Goal: Check status: Check status

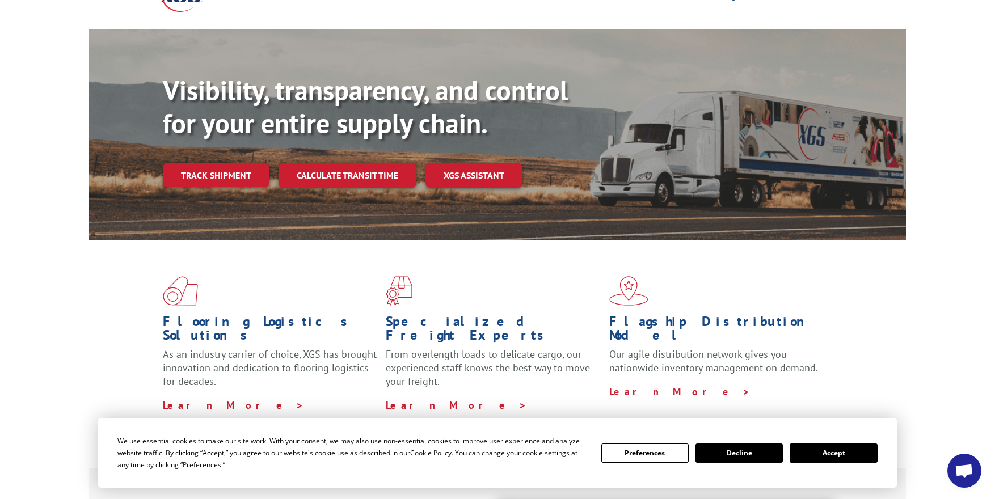
scroll to position [151, 0]
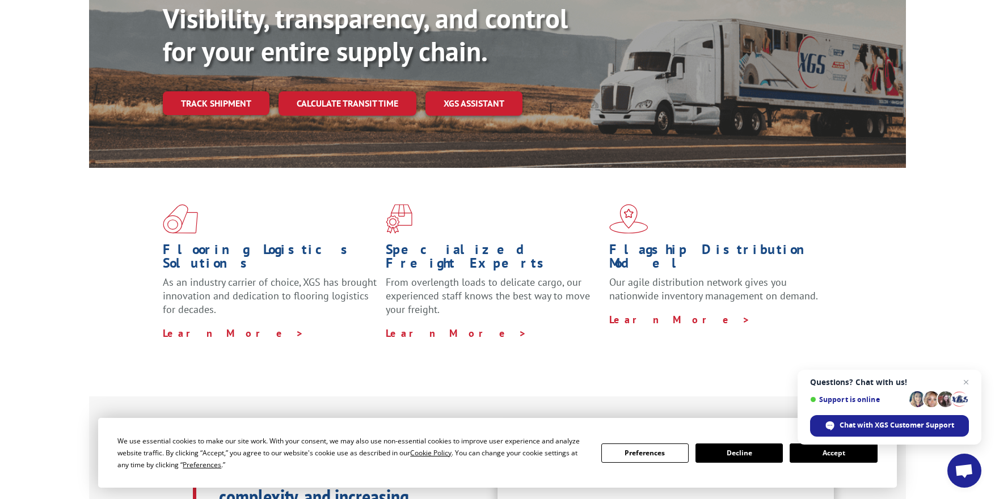
click at [761, 276] on p "Our agile distribution network gives you nationwide inventory management on dem…" at bounding box center [716, 294] width 214 height 37
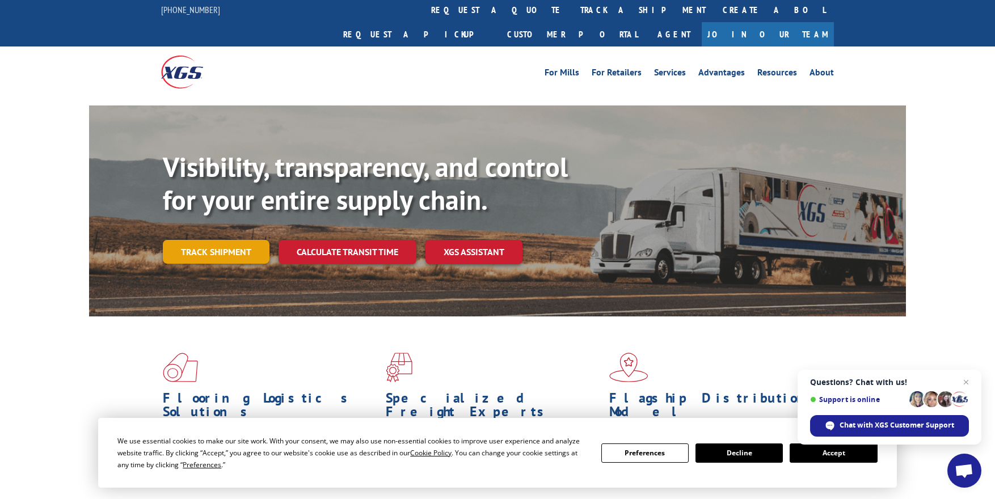
scroll to position [0, 0]
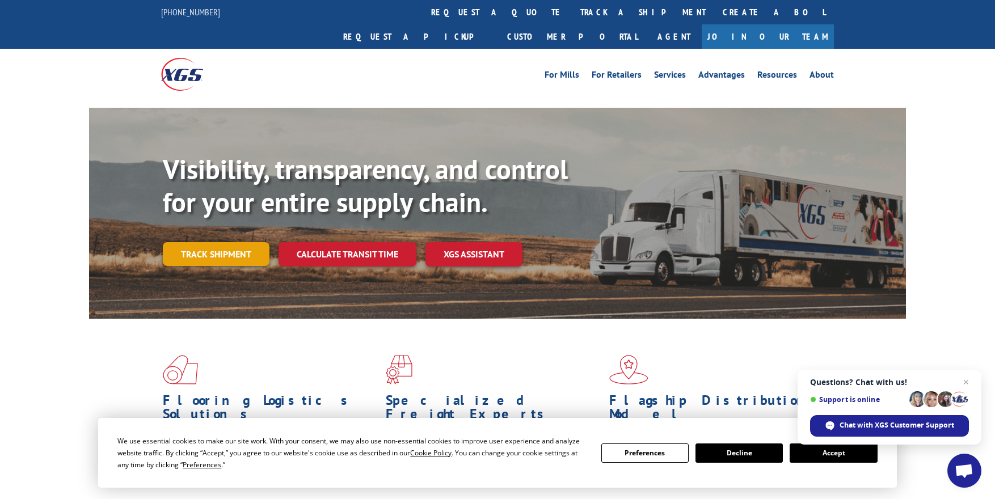
click at [220, 242] on link "Track shipment" at bounding box center [216, 254] width 107 height 24
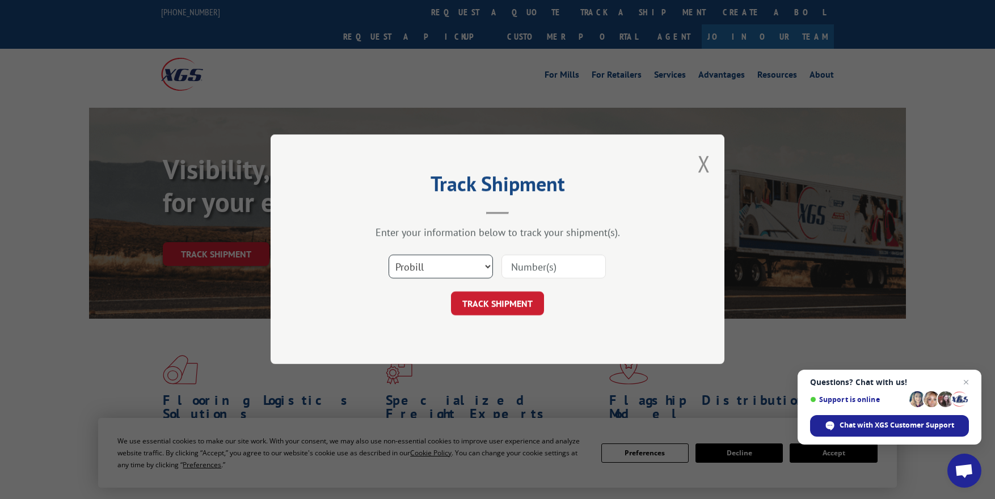
click at [447, 263] on select "Select category... Probill BOL PO" at bounding box center [441, 267] width 104 height 24
click at [389, 255] on select "Select category... Probill BOL PO" at bounding box center [441, 267] width 104 height 24
click at [541, 268] on input at bounding box center [554, 267] width 104 height 24
type input "17685257"
click at [517, 299] on button "TRACK SHIPMENT" at bounding box center [497, 304] width 93 height 24
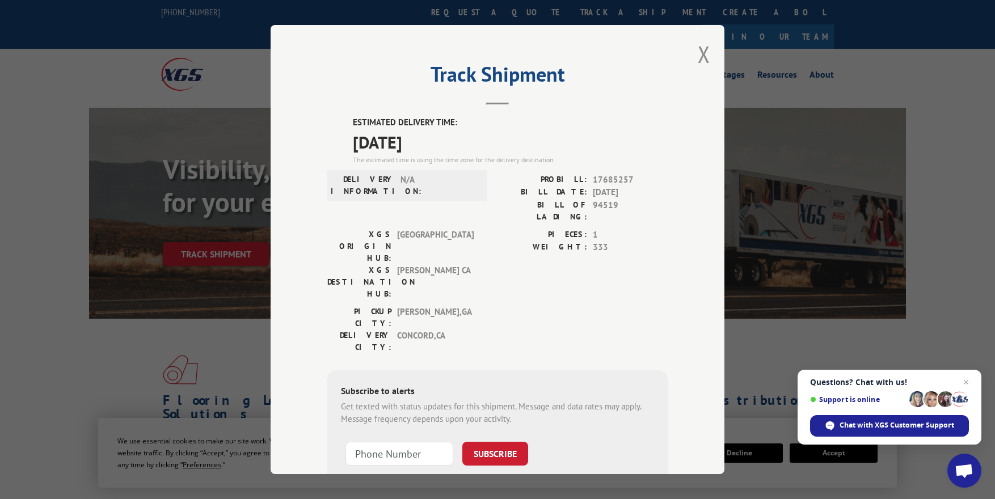
click at [390, 435] on form "SUBSCRIBE Note: by providing a telephone number and submitting this form you ar…" at bounding box center [497, 473] width 313 height 76
click at [390, 442] on input "+1 (___) ___-____" at bounding box center [400, 454] width 108 height 24
type input "[PHONE_NUMBER]"
click at [492, 442] on button "SUBSCRIBE" at bounding box center [495, 454] width 66 height 24
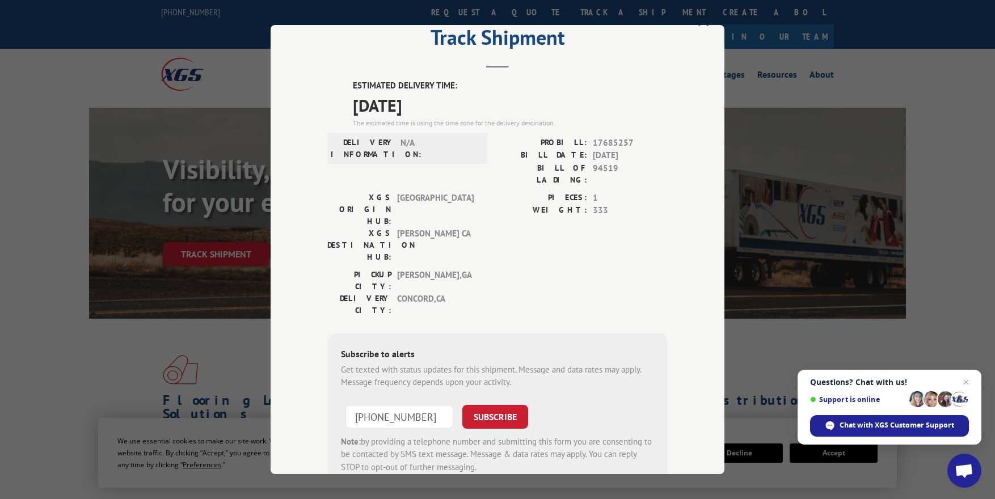
scroll to position [83, 0]
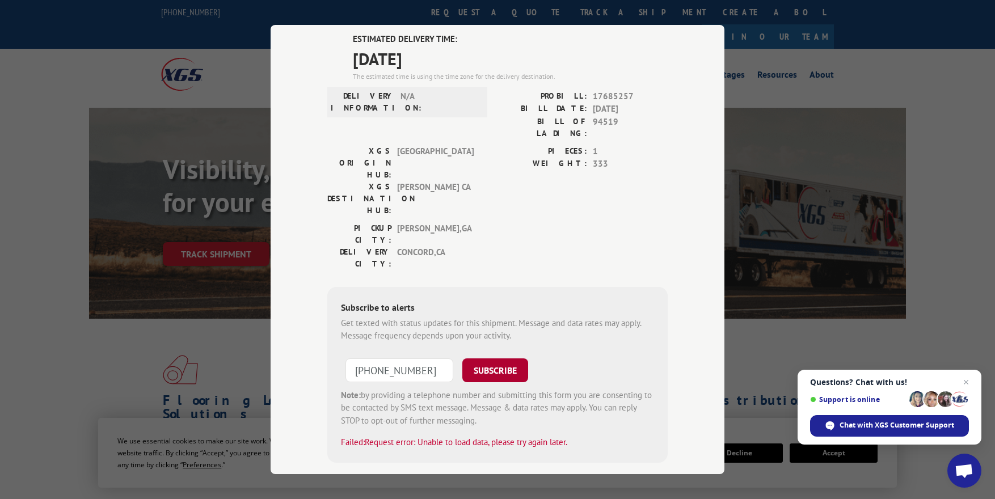
click at [509, 359] on button "SUBSCRIBE" at bounding box center [495, 371] width 66 height 24
